Goal: Information Seeking & Learning: Learn about a topic

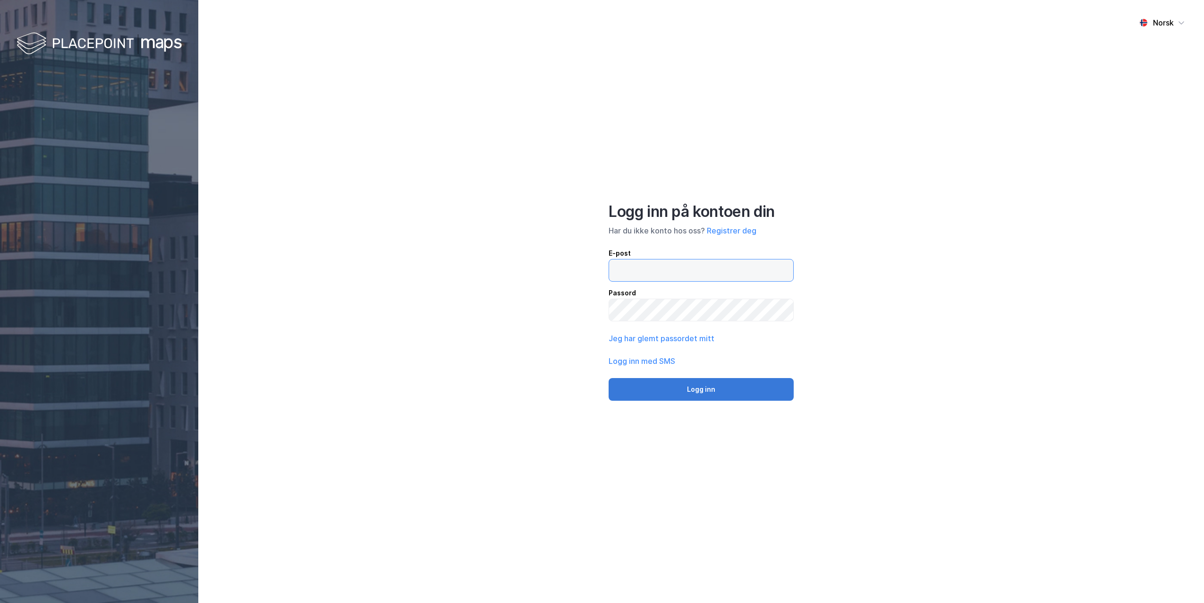
type input "[PERSON_NAME][EMAIL_ADDRESS][DOMAIN_NAME]"
click at [724, 385] on button "Logg inn" at bounding box center [701, 389] width 185 height 23
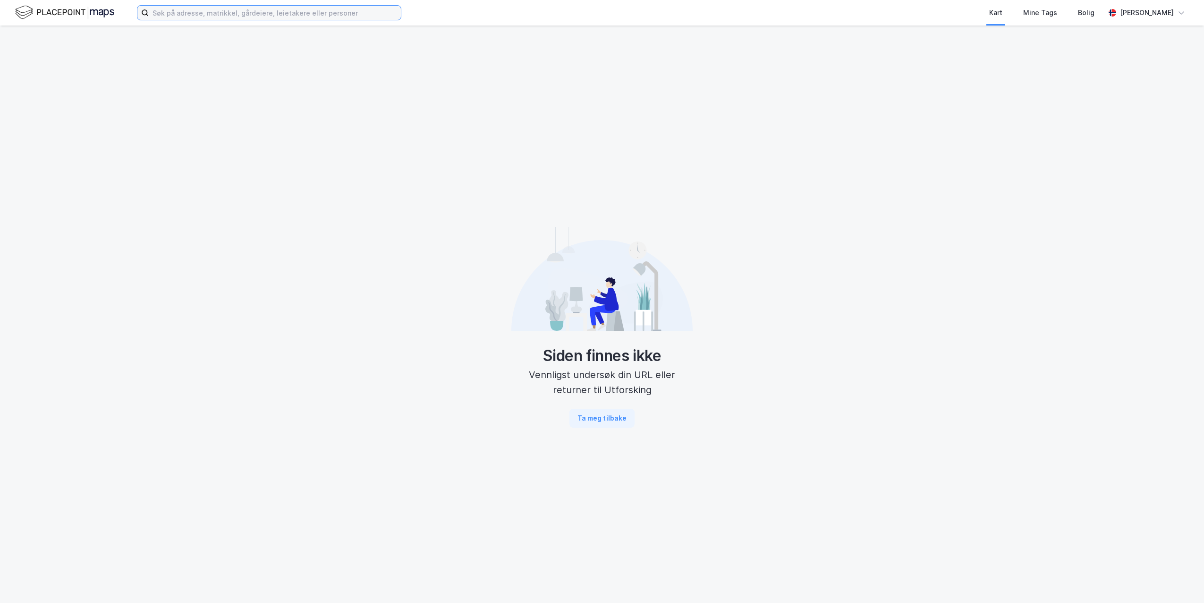
click at [211, 9] on input at bounding box center [275, 13] width 252 height 14
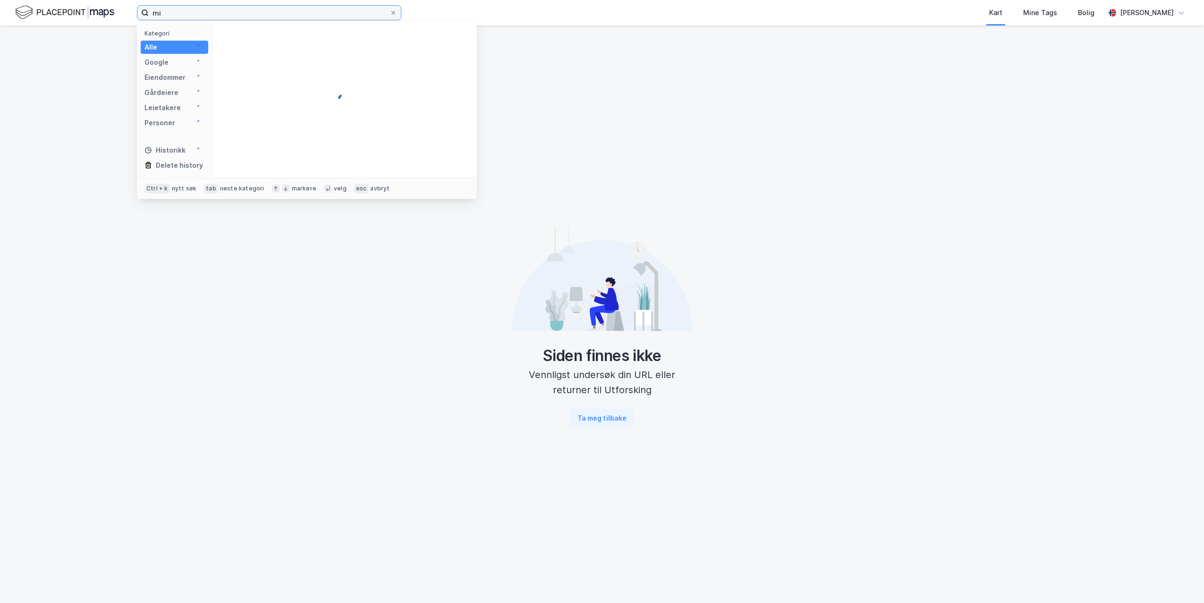
type input "m"
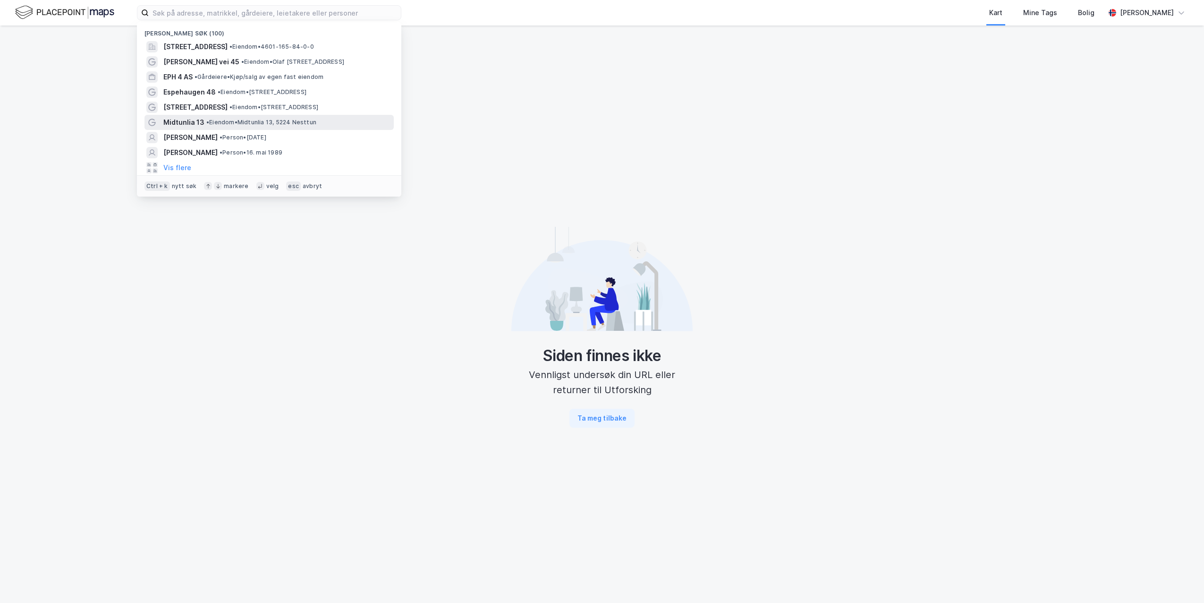
click at [206, 121] on span "•" at bounding box center [207, 122] width 3 height 7
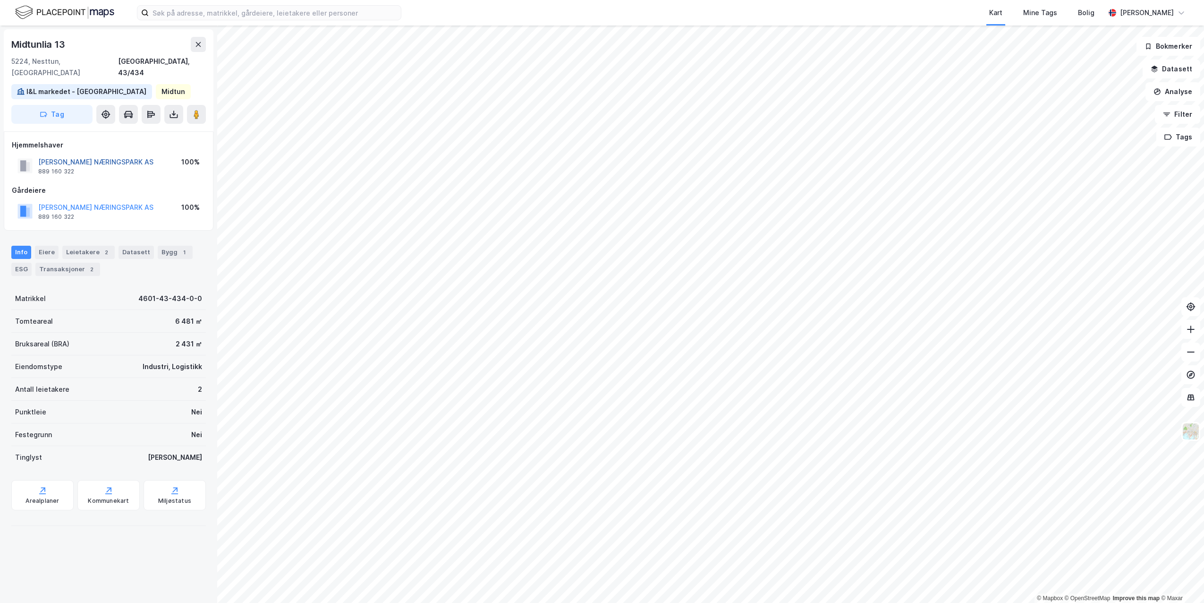
click at [0, 0] on button "[PERSON_NAME] NÆRINGSPARK AS" at bounding box center [0, 0] width 0 height 0
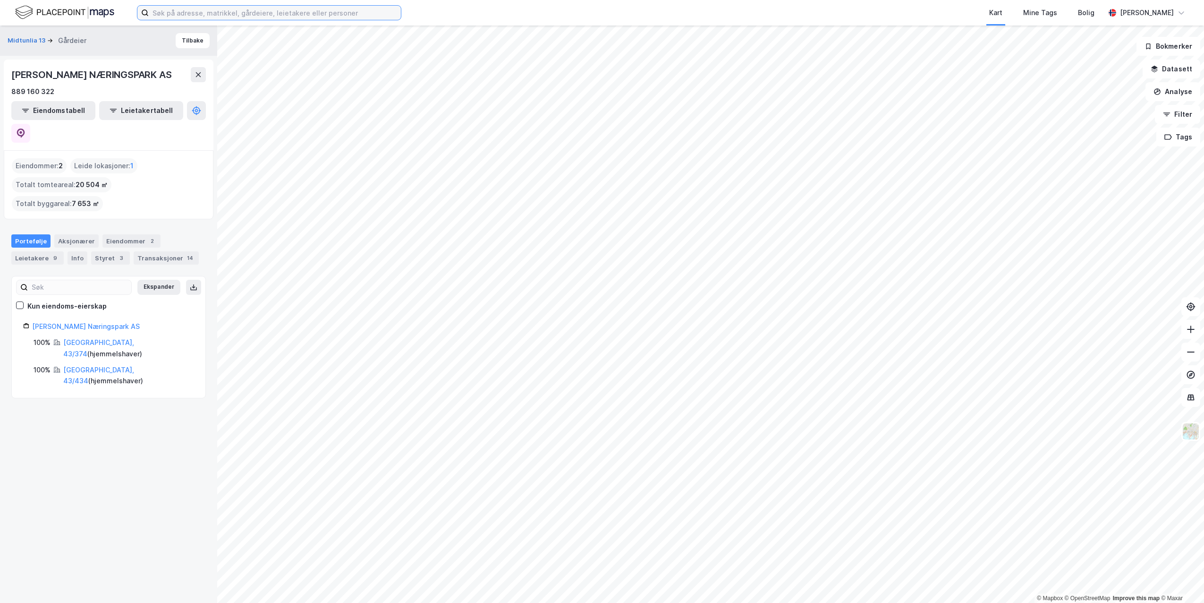
click at [215, 11] on input at bounding box center [275, 13] width 252 height 14
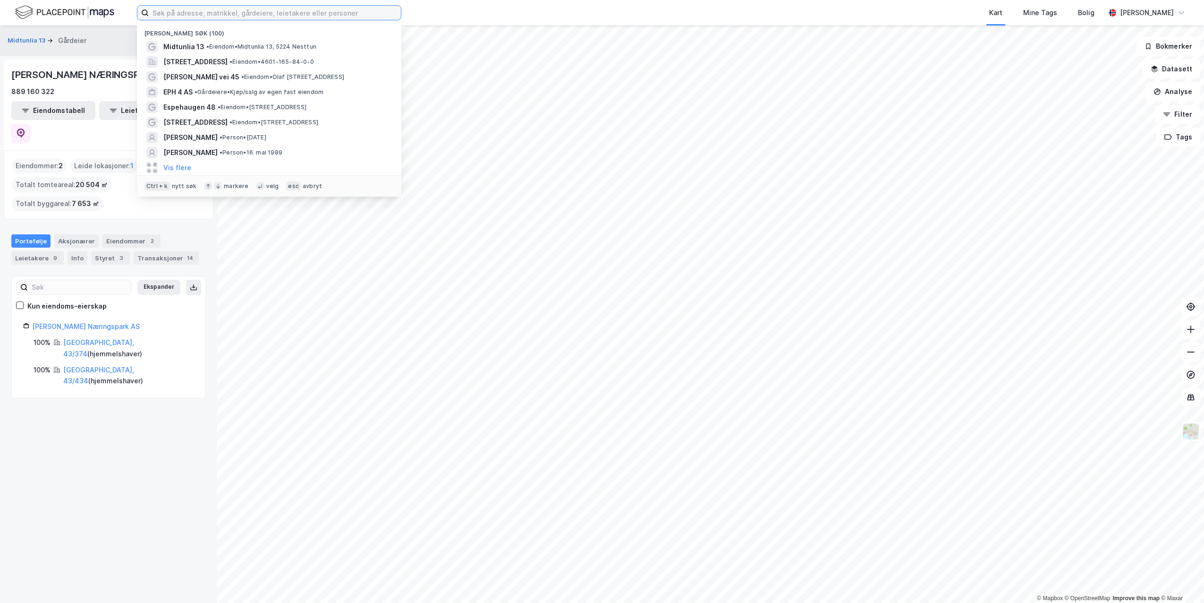
click at [212, 18] on input at bounding box center [275, 13] width 252 height 14
click at [234, 17] on input at bounding box center [275, 13] width 252 height 14
paste input "[GEOGRAPHIC_DATA] 1"
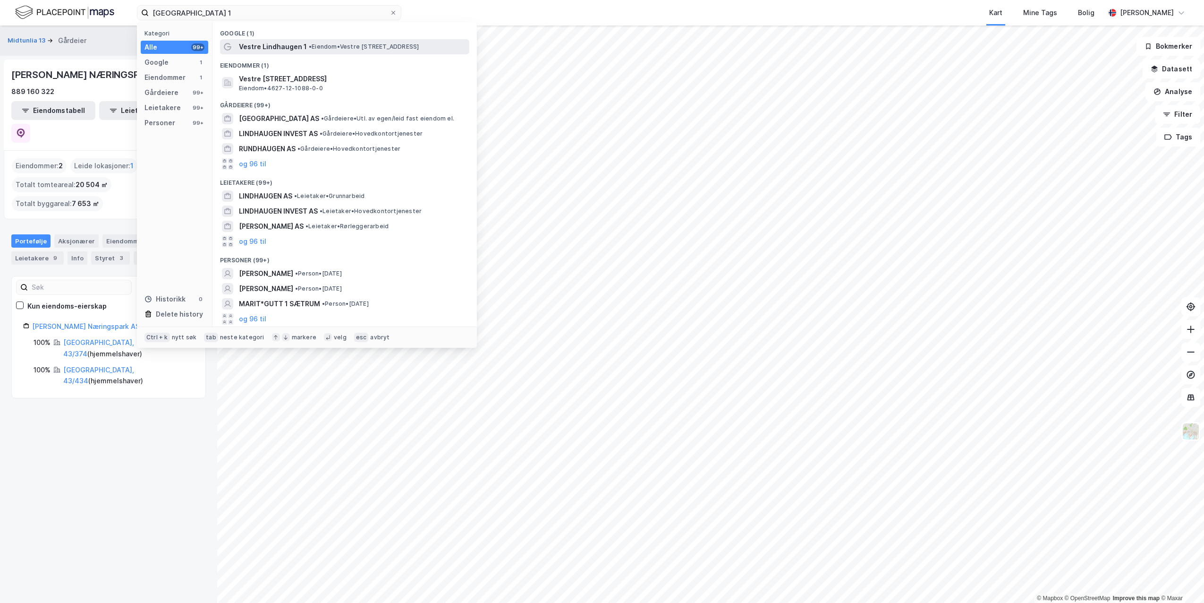
click at [264, 51] on span "Vestre Lindhaugen 1" at bounding box center [273, 46] width 68 height 11
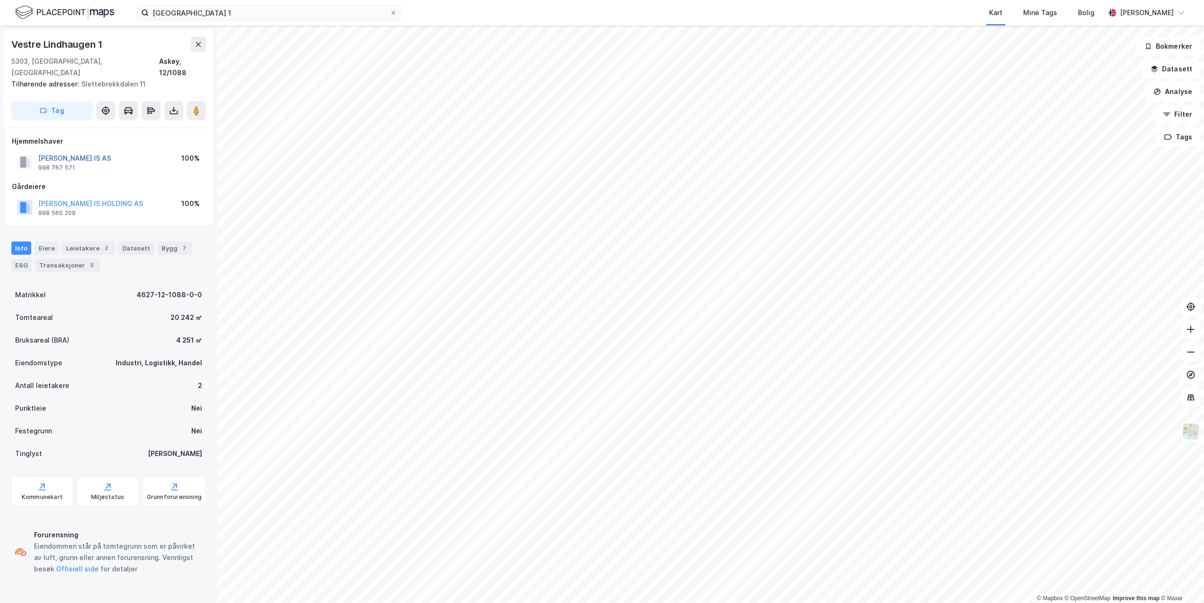
click at [0, 0] on button "[PERSON_NAME] IS AS" at bounding box center [0, 0] width 0 height 0
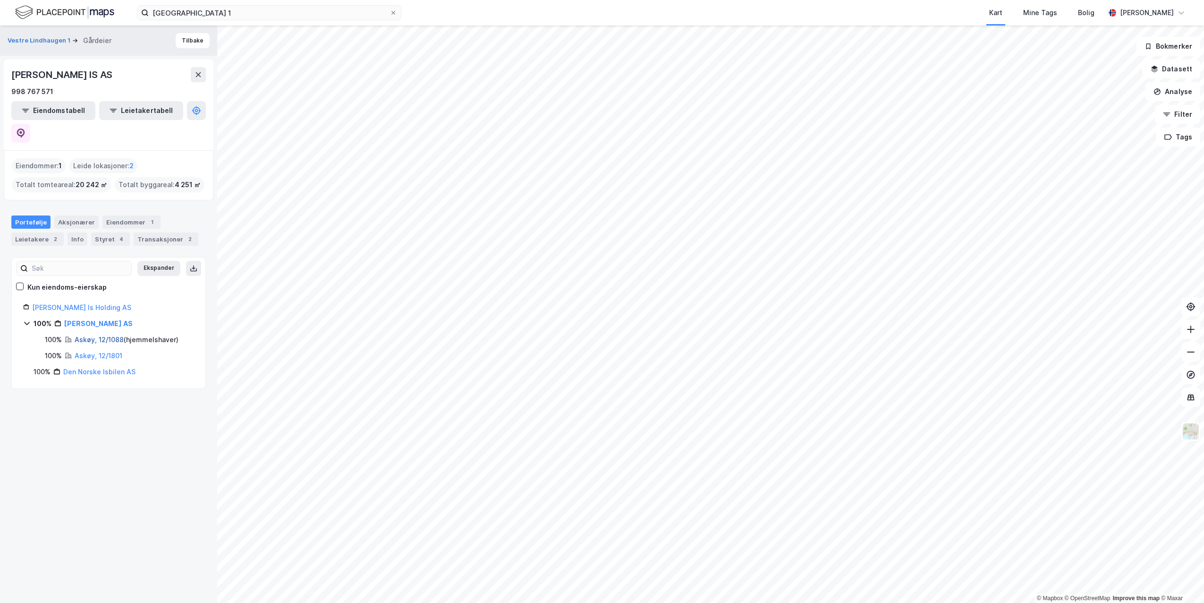
click at [91, 335] on link "Askøy, 12/1088" at bounding box center [99, 339] width 49 height 8
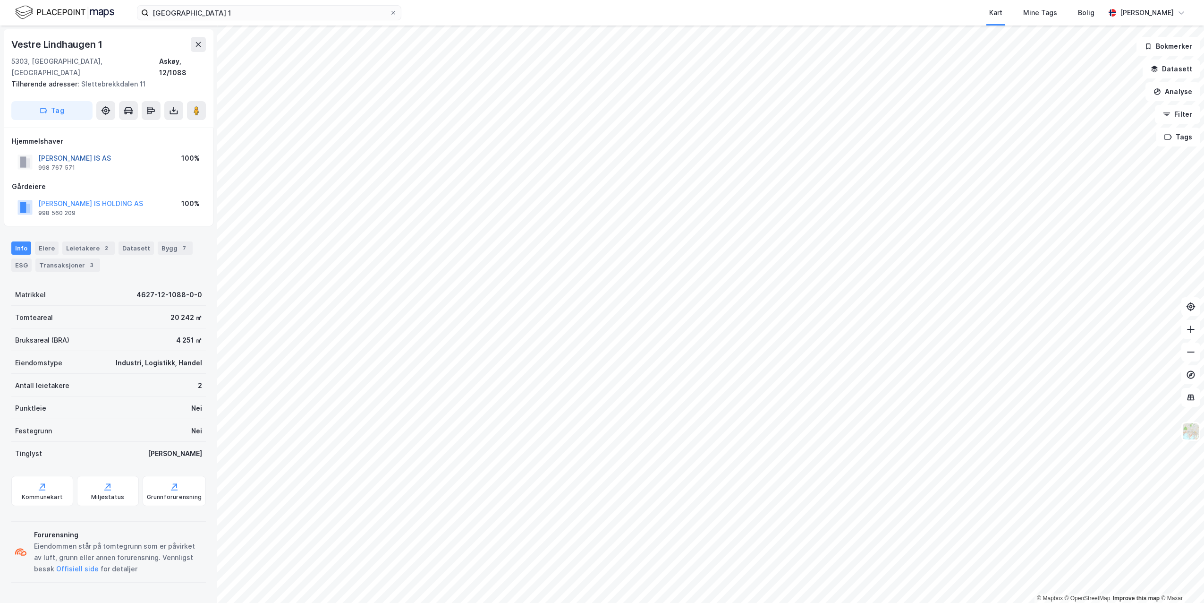
click at [0, 0] on button "[PERSON_NAME] IS AS" at bounding box center [0, 0] width 0 height 0
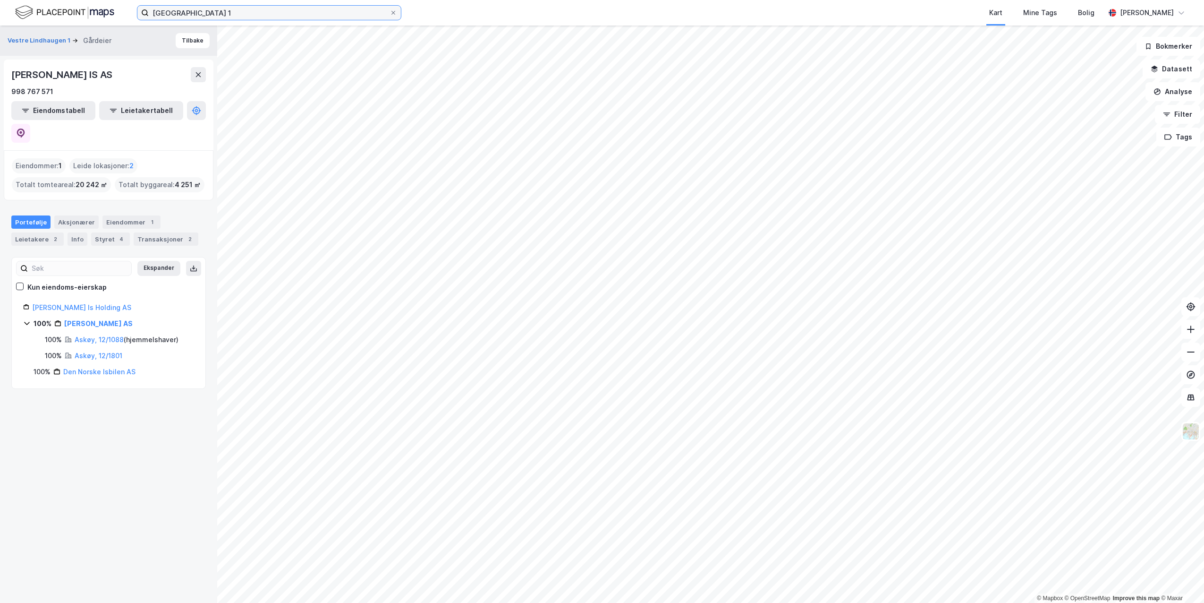
drag, startPoint x: 247, startPoint y: 15, endPoint x: -2, endPoint y: -27, distance: 252.4
click at [0, 0] on html "[GEOGRAPHIC_DATA] 1 Kart Mine Tags Bolig [PERSON_NAME] © Mapbox © OpenStreetMap…" at bounding box center [602, 301] width 1204 height 603
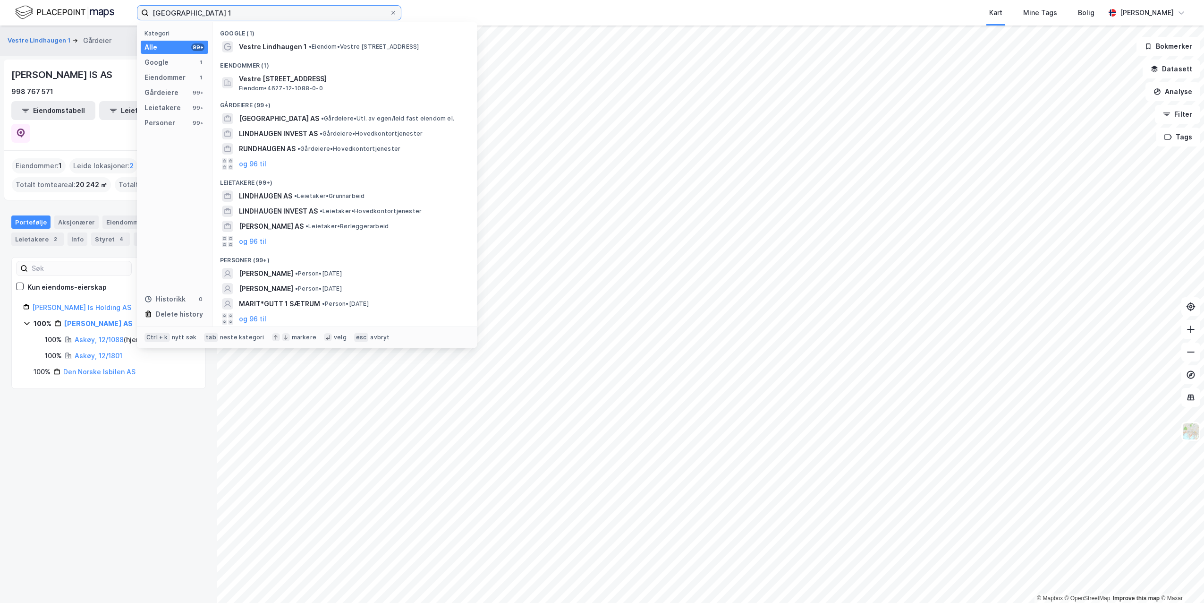
paste input "JORDALSVEIEN 37-39"
type input "JORDALSVEIEN 37-39"
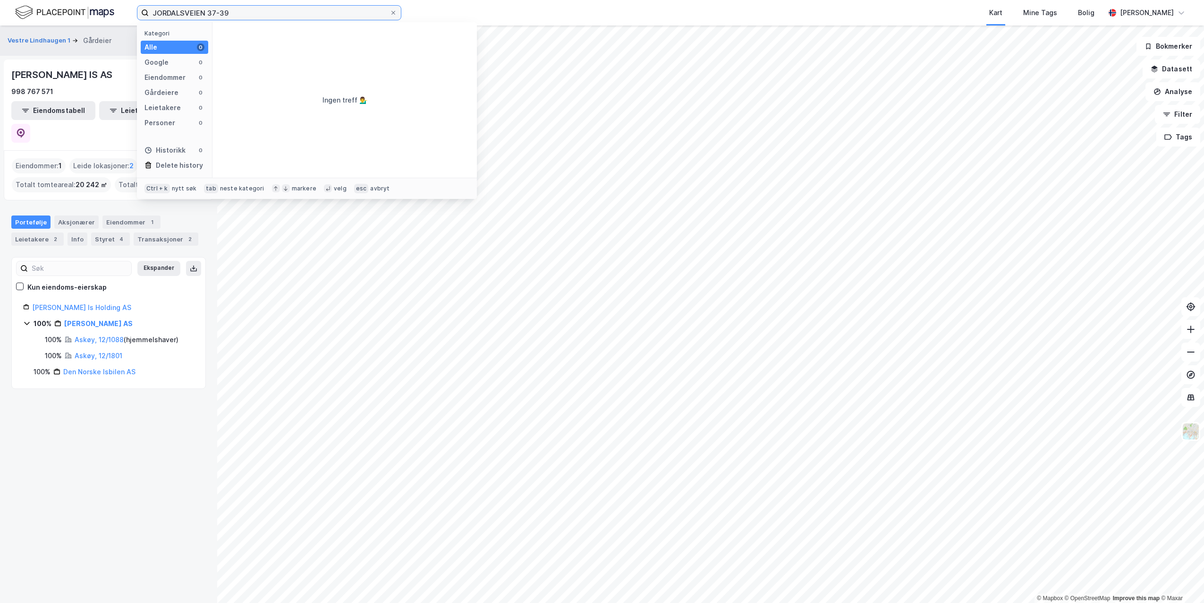
drag, startPoint x: 248, startPoint y: 10, endPoint x: 50, endPoint y: -15, distance: 199.9
click at [50, 0] on html "JORDALSVEIEN 37-39 Kategori Alle 0 Google 0 Eiendommer 0 Gårdeiere 0 Leietakere…" at bounding box center [602, 301] width 1204 height 603
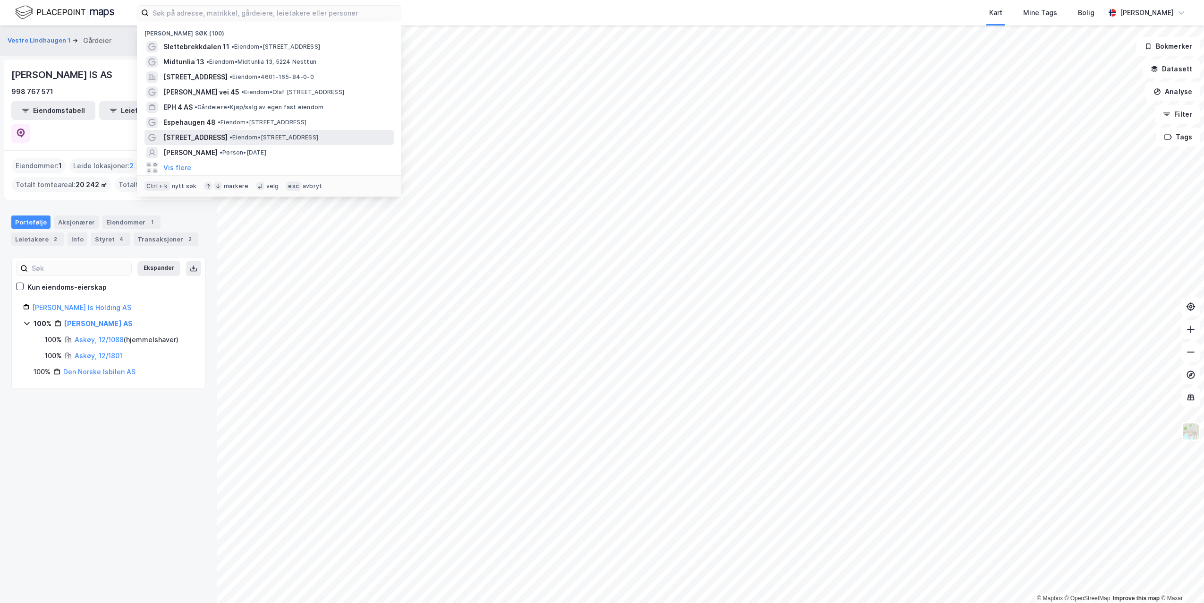
click at [188, 136] on span "[STREET_ADDRESS]" at bounding box center [195, 137] width 64 height 11
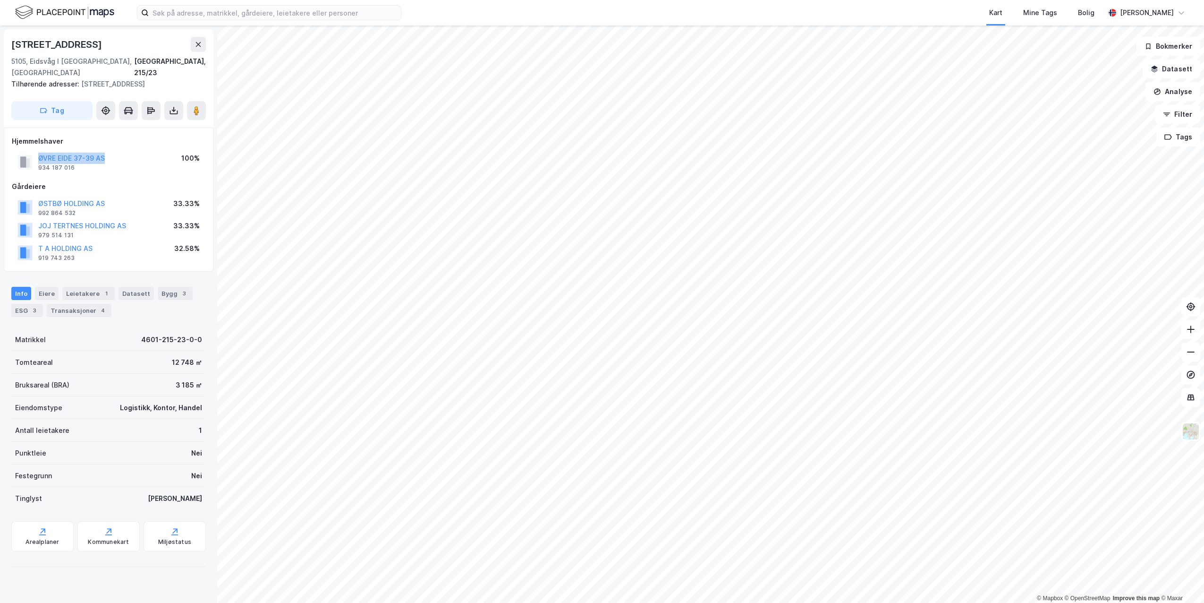
drag, startPoint x: 111, startPoint y: 149, endPoint x: 37, endPoint y: 152, distance: 74.2
click at [37, 152] on div "ØVRE EIDE 37-39 AS 934 187 016 100%" at bounding box center [109, 162] width 194 height 23
copy button "ØVRE EIDE 37-39 AS"
click at [255, 15] on input at bounding box center [275, 13] width 252 height 14
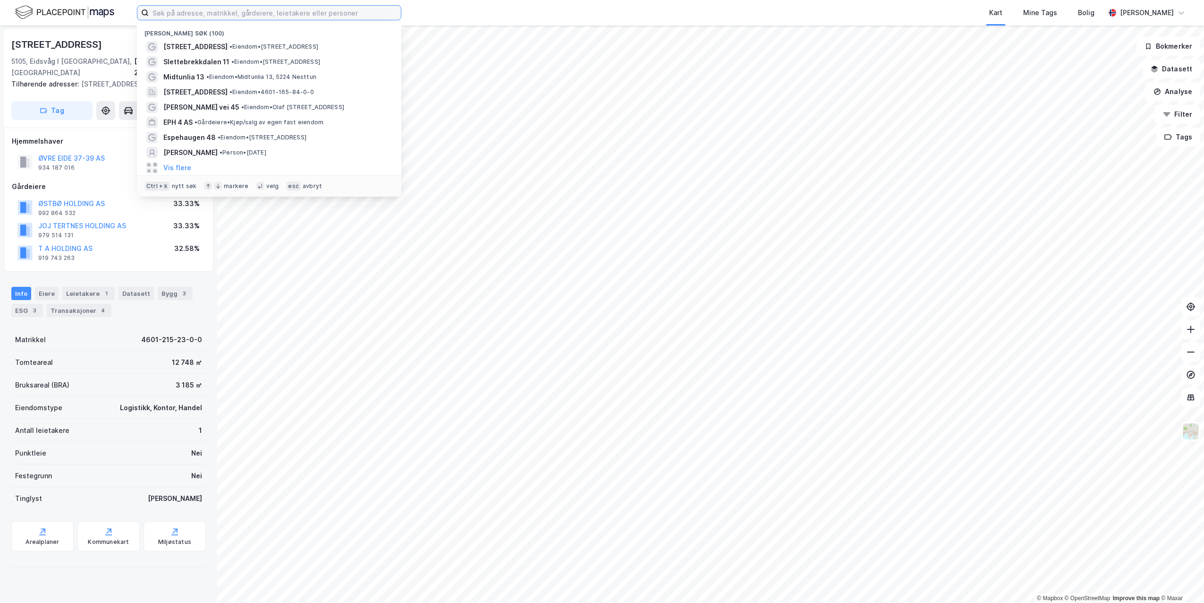
paste input "HYLKJEFLATEN 36"
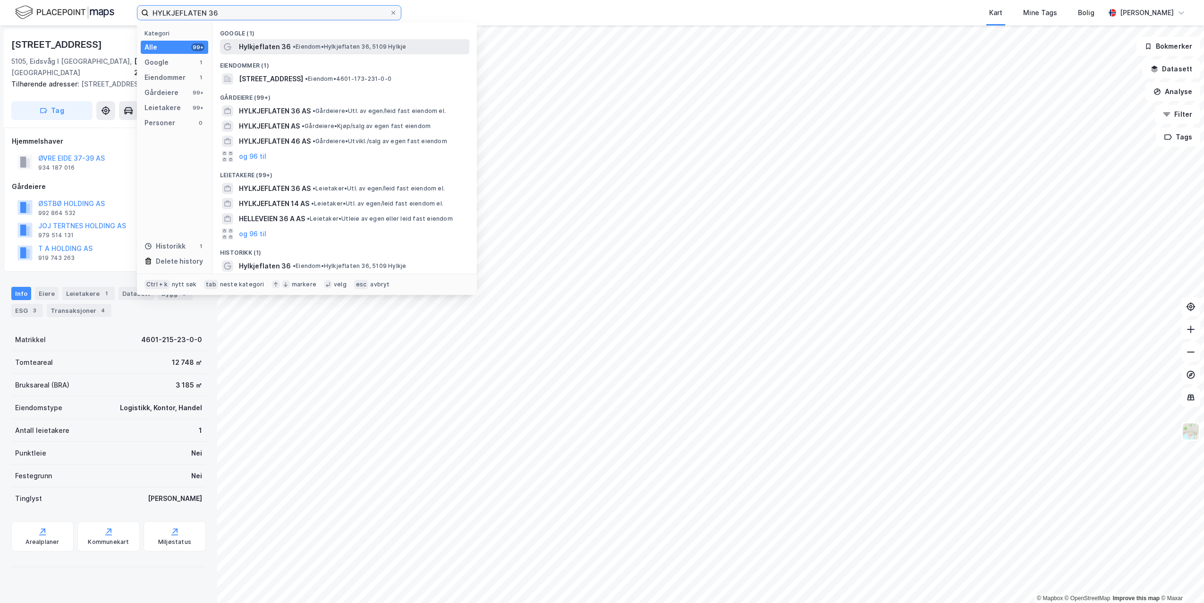
type input "HYLKJEFLATEN 36"
click at [248, 41] on span "Hylkjeflaten 36" at bounding box center [265, 46] width 52 height 11
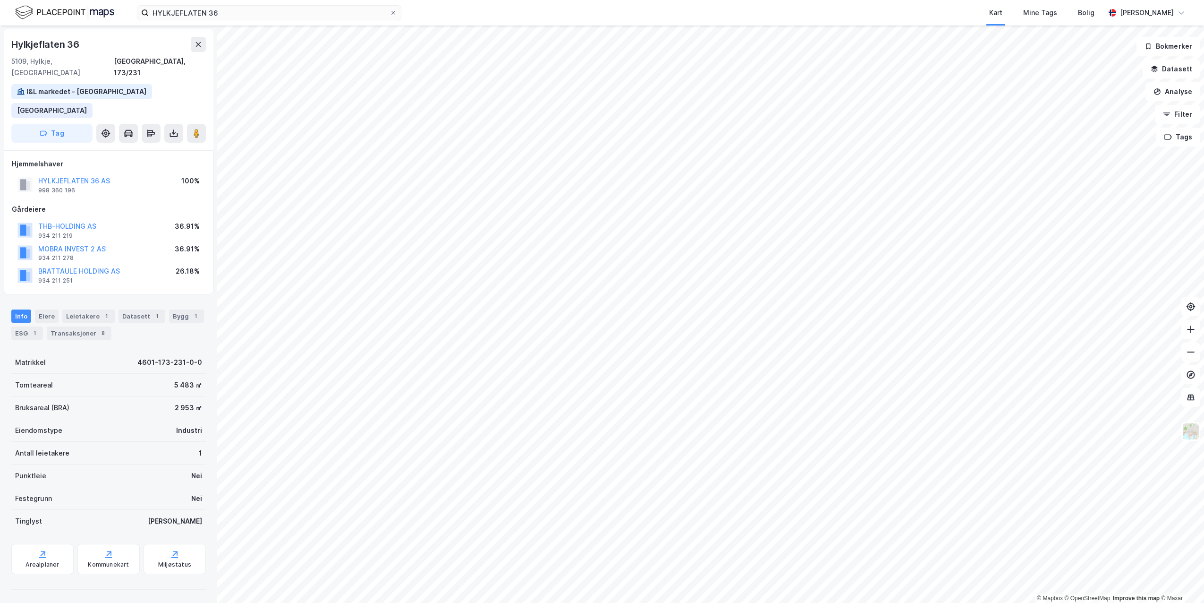
click at [115, 173] on div "HYLKJEFLATEN 36 AS 998 360 196 100%" at bounding box center [109, 184] width 194 height 23
